Goal: Task Accomplishment & Management: Use online tool/utility

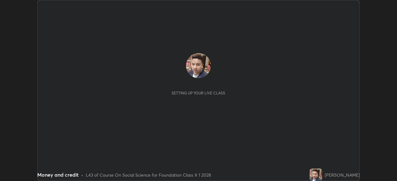
scroll to position [181, 397]
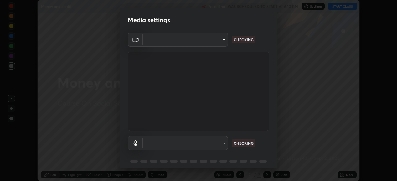
type input "648abb19764dab56075ae6cd3c13843a59c6a2446ad08d27c5b482b977c15b1c"
type input "default"
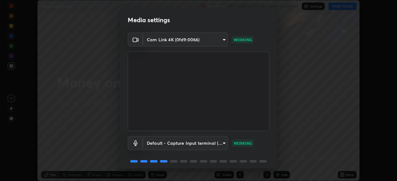
scroll to position [24, 0]
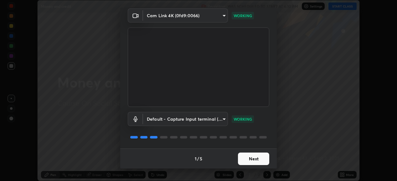
click at [251, 159] on button "Next" at bounding box center [253, 159] width 31 height 13
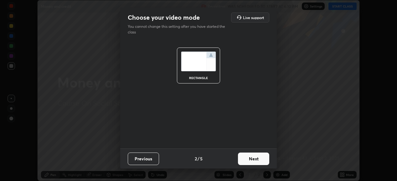
scroll to position [0, 0]
click at [250, 160] on button "Next" at bounding box center [253, 159] width 31 height 13
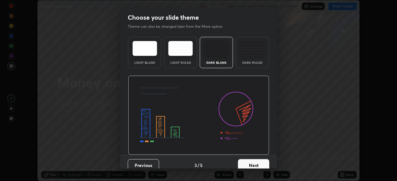
click at [250, 160] on button "Next" at bounding box center [253, 166] width 31 height 13
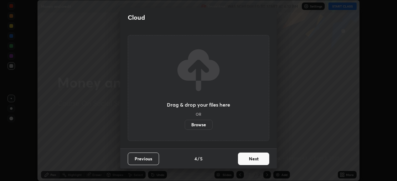
click at [199, 126] on label "Browse" at bounding box center [199, 125] width 28 height 10
click at [185, 126] on input "Browse" at bounding box center [185, 125] width 0 height 10
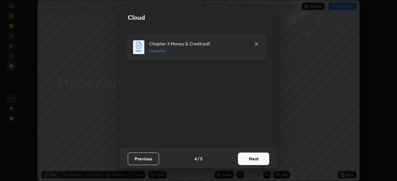
click at [251, 159] on button "Next" at bounding box center [253, 159] width 31 height 13
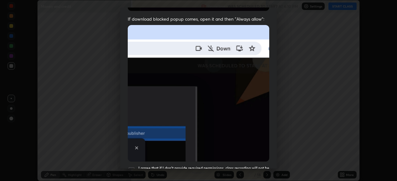
scroll to position [152, 0]
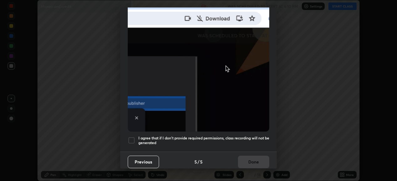
click at [134, 138] on div at bounding box center [132, 141] width 8 height 8
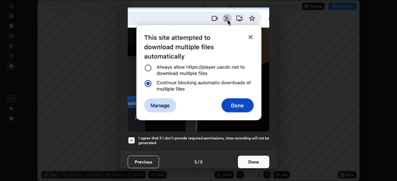
click at [249, 158] on button "Done" at bounding box center [253, 162] width 31 height 13
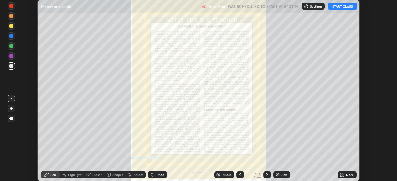
click at [340, 5] on button "START CLASS" at bounding box center [343, 7] width 28 height 8
click at [268, 175] on icon at bounding box center [267, 175] width 5 height 5
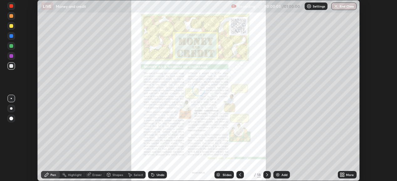
click at [267, 174] on icon at bounding box center [267, 175] width 2 height 3
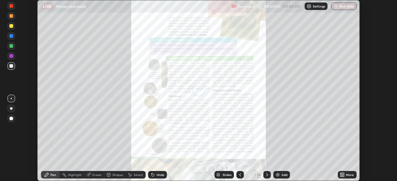
click at [266, 175] on icon at bounding box center [267, 175] width 5 height 5
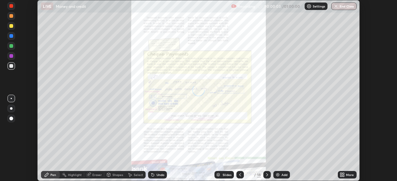
click at [267, 175] on icon at bounding box center [267, 175] width 5 height 5
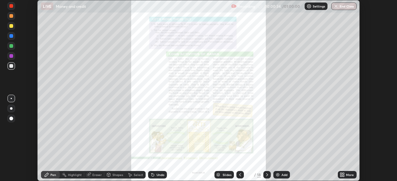
click at [342, 175] on icon at bounding box center [342, 174] width 2 height 2
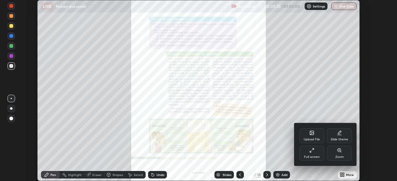
click at [339, 153] on icon at bounding box center [339, 150] width 5 height 5
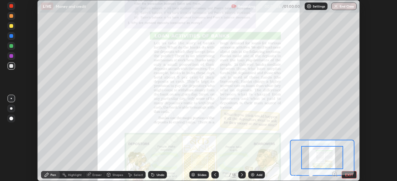
click at [334, 174] on icon at bounding box center [335, 174] width 2 height 0
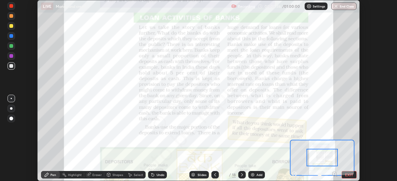
click at [334, 174] on icon at bounding box center [335, 174] width 2 height 0
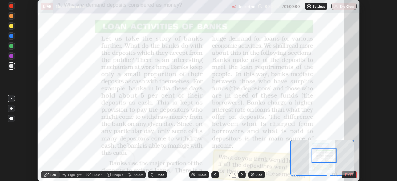
click at [14, 9] on div at bounding box center [12, 6] width 8 height 8
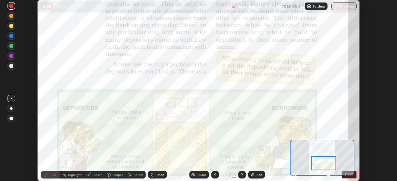
click at [242, 174] on icon at bounding box center [242, 175] width 5 height 5
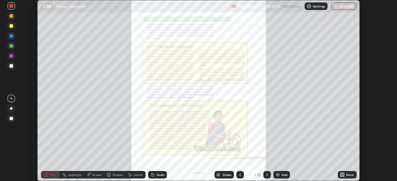
click at [343, 176] on icon at bounding box center [344, 177] width 2 height 2
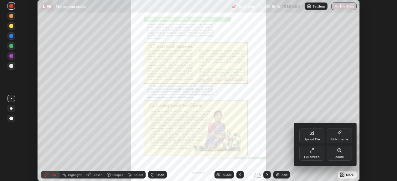
click at [337, 152] on div "Zoom" at bounding box center [339, 153] width 25 height 15
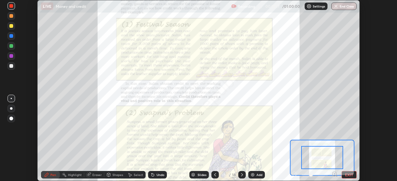
click at [334, 174] on icon at bounding box center [335, 174] width 2 height 0
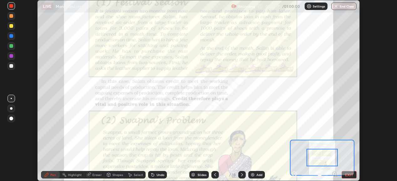
click at [334, 174] on icon at bounding box center [335, 174] width 2 height 0
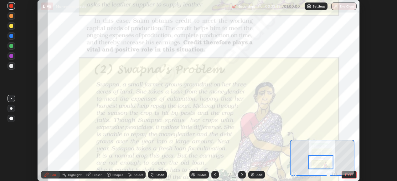
click at [309, 163] on div at bounding box center [320, 162] width 25 height 14
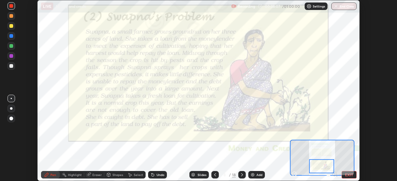
click at [239, 175] on div at bounding box center [243, 175] width 8 height 8
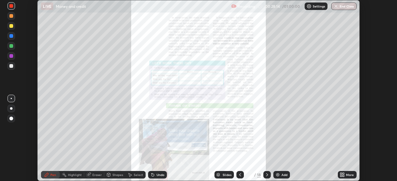
click at [339, 173] on div "More" at bounding box center [347, 175] width 19 height 8
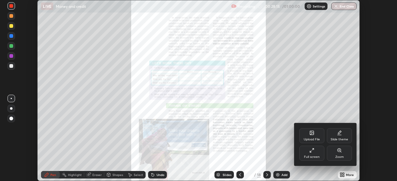
click at [337, 155] on div "Zoom" at bounding box center [339, 153] width 25 height 15
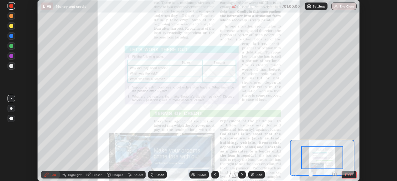
click at [334, 174] on icon at bounding box center [335, 174] width 2 height 0
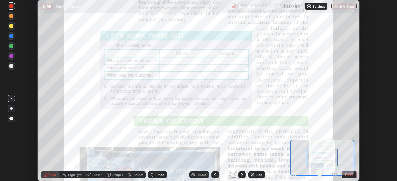
click at [334, 174] on icon at bounding box center [335, 174] width 2 height 0
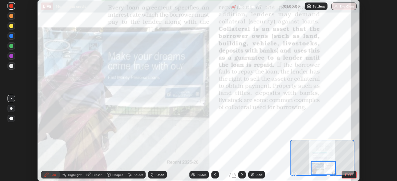
click at [241, 175] on icon at bounding box center [242, 175] width 5 height 5
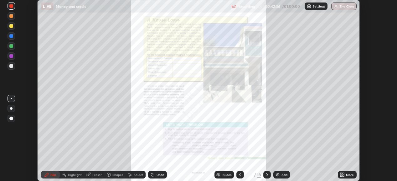
click at [344, 176] on icon at bounding box center [344, 177] width 2 height 2
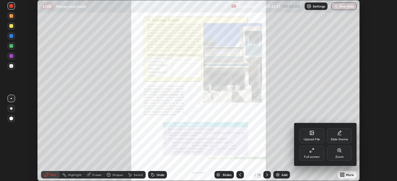
click at [338, 155] on div "Zoom" at bounding box center [339, 153] width 25 height 15
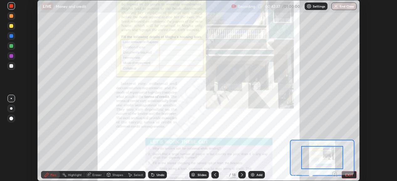
click at [334, 174] on icon at bounding box center [335, 174] width 2 height 0
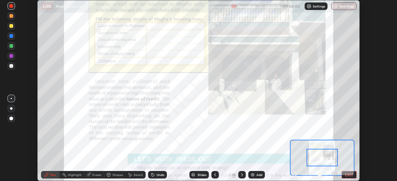
click at [335, 174] on icon at bounding box center [335, 175] width 0 height 2
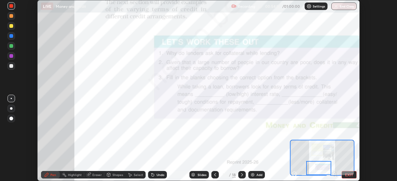
click at [241, 176] on icon at bounding box center [242, 175] width 2 height 3
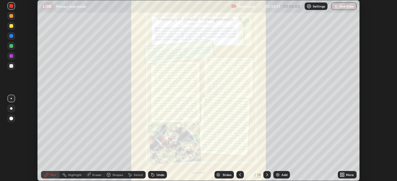
click at [267, 175] on icon at bounding box center [267, 175] width 5 height 5
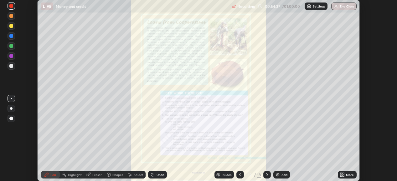
click at [266, 172] on div at bounding box center [268, 175] width 8 height 8
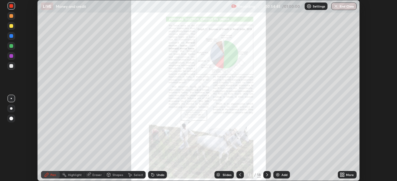
click at [338, 6] on img "button" at bounding box center [336, 6] width 5 height 5
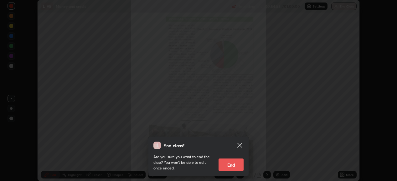
click at [229, 166] on button "End" at bounding box center [231, 165] width 25 height 13
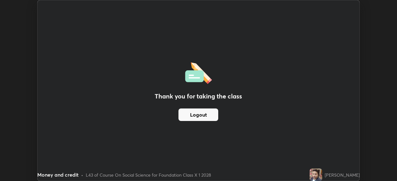
click at [174, 55] on div "Thank you for taking the class Logout" at bounding box center [199, 90] width 322 height 181
